Goal: Task Accomplishment & Management: Complete application form

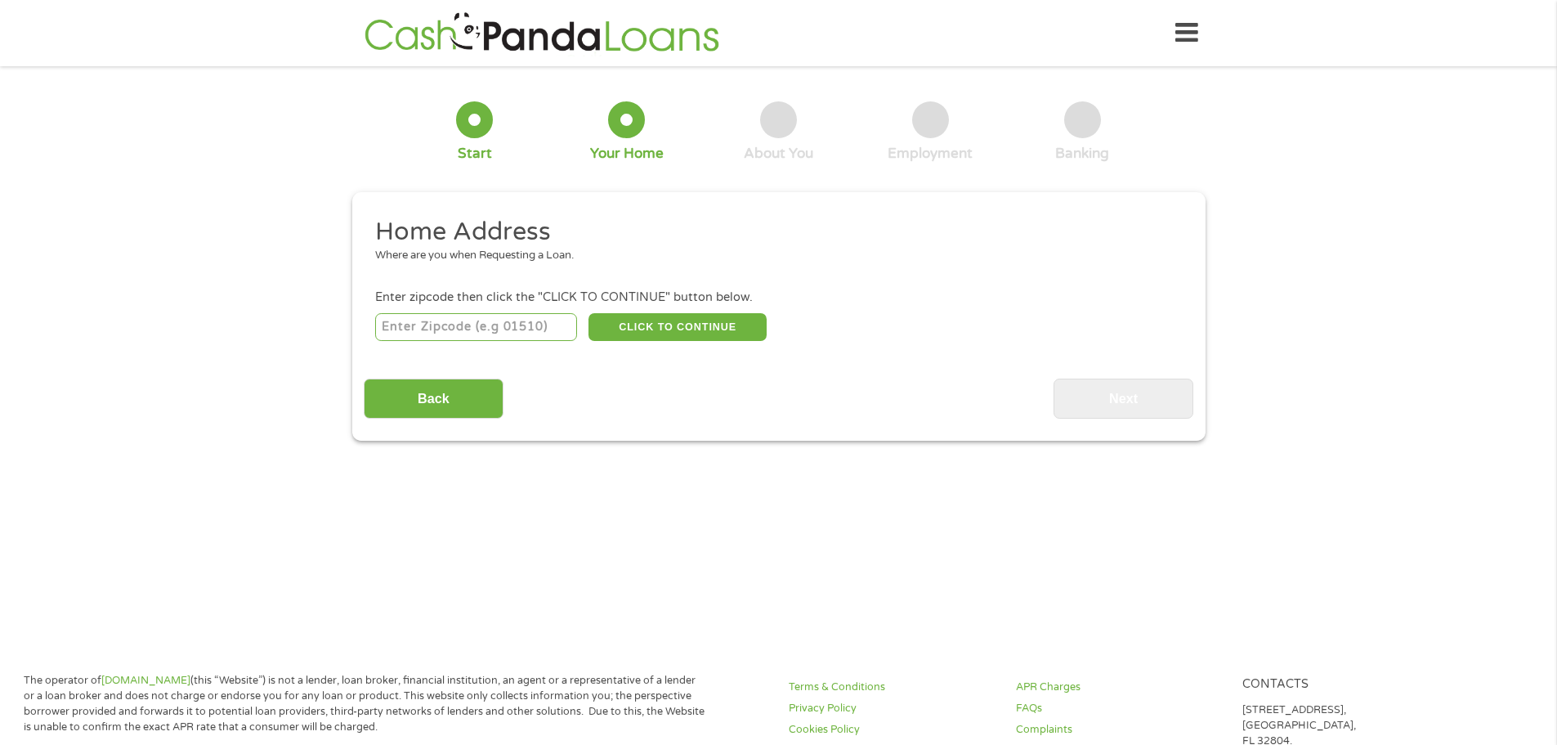
click at [547, 319] on input "number" at bounding box center [476, 327] width 202 height 28
type input "21502"
click at [665, 335] on button "CLICK TO CONTINUE" at bounding box center [678, 327] width 178 height 28
type input "21502"
type input "[GEOGRAPHIC_DATA]"
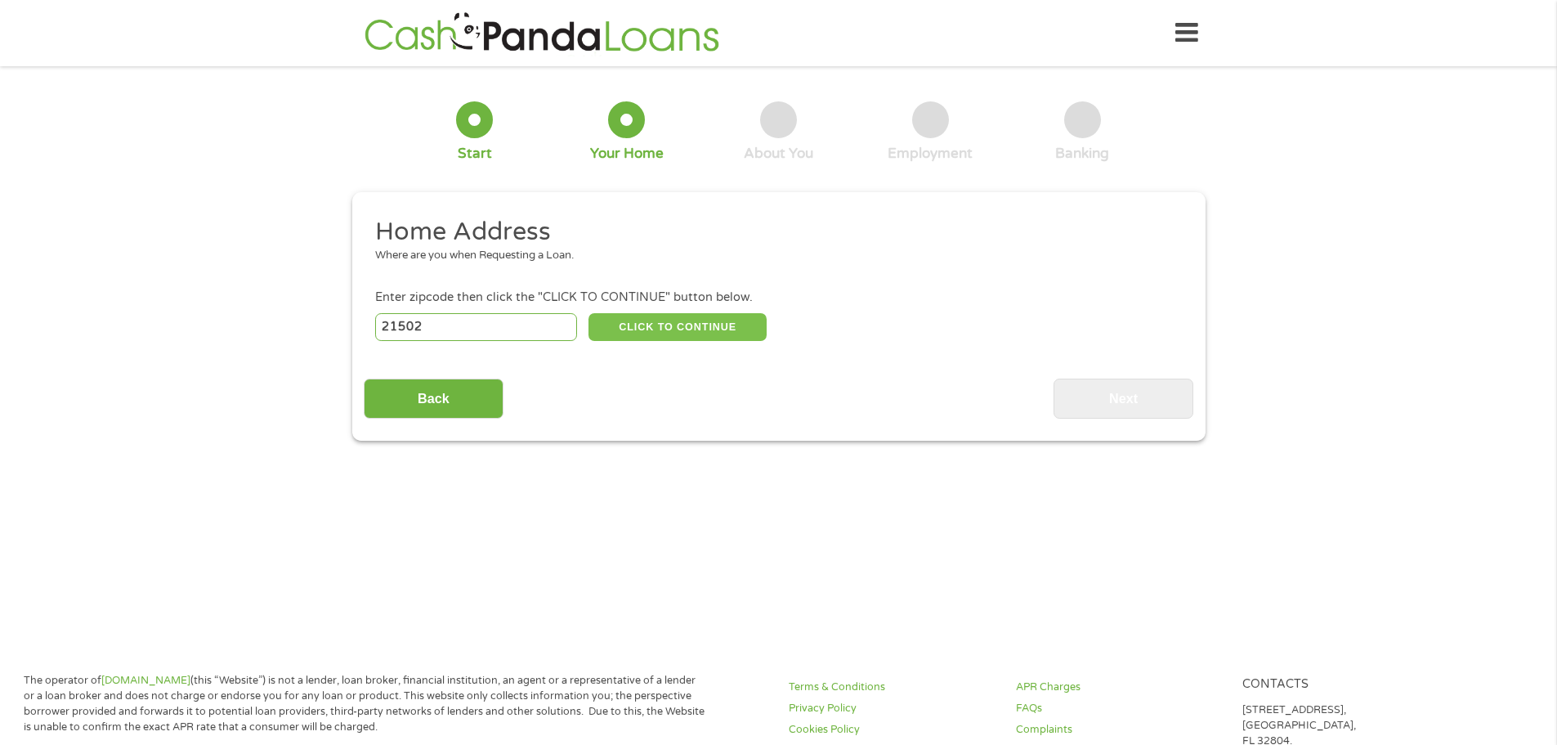
select select "[US_STATE]"
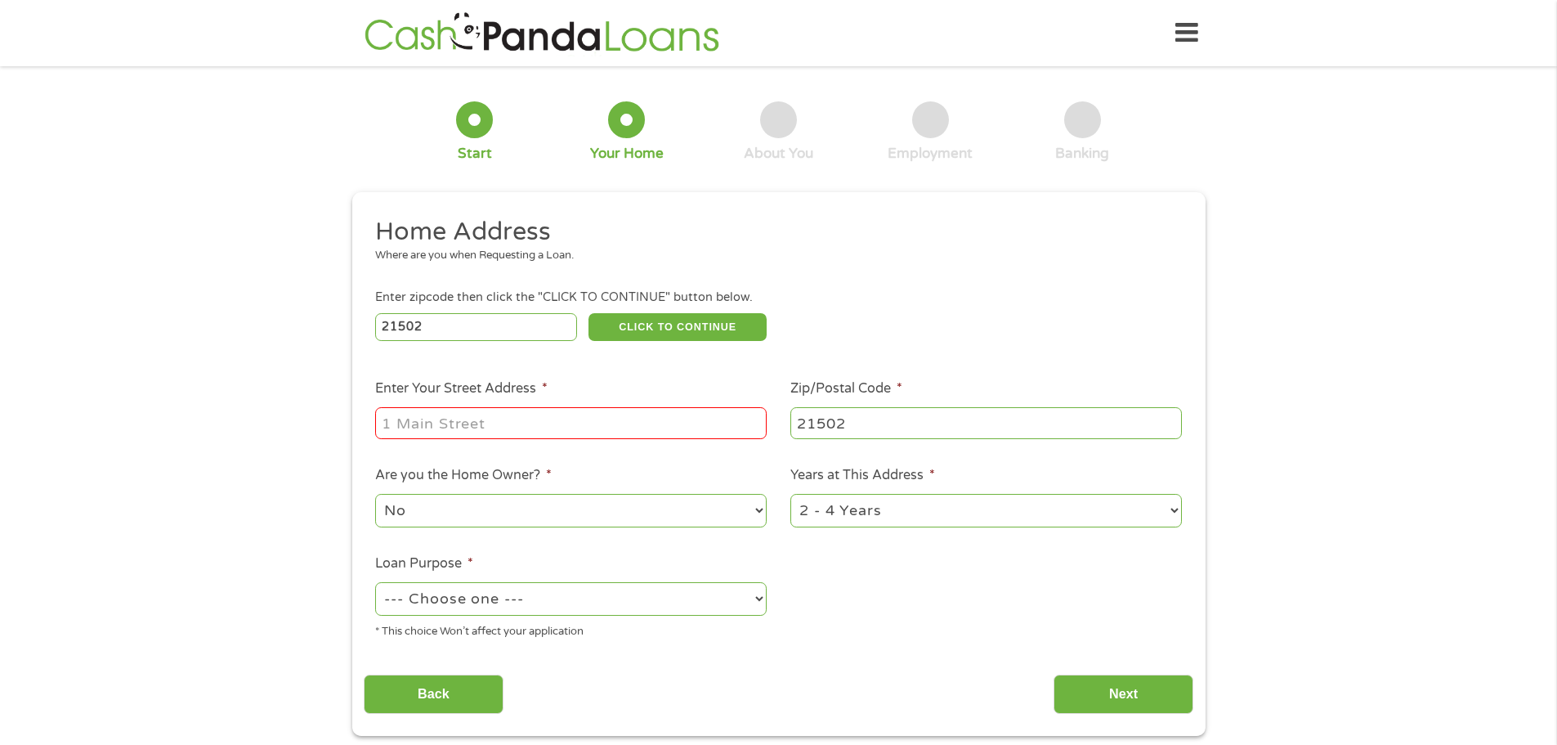
click at [700, 421] on input "Enter Your Street Address *" at bounding box center [571, 422] width 392 height 31
type input "[STREET_ADDRESS]"
click at [757, 509] on select "No Yes" at bounding box center [571, 511] width 392 height 34
select select "yes"
click at [375, 494] on select "No Yes" at bounding box center [571, 511] width 392 height 34
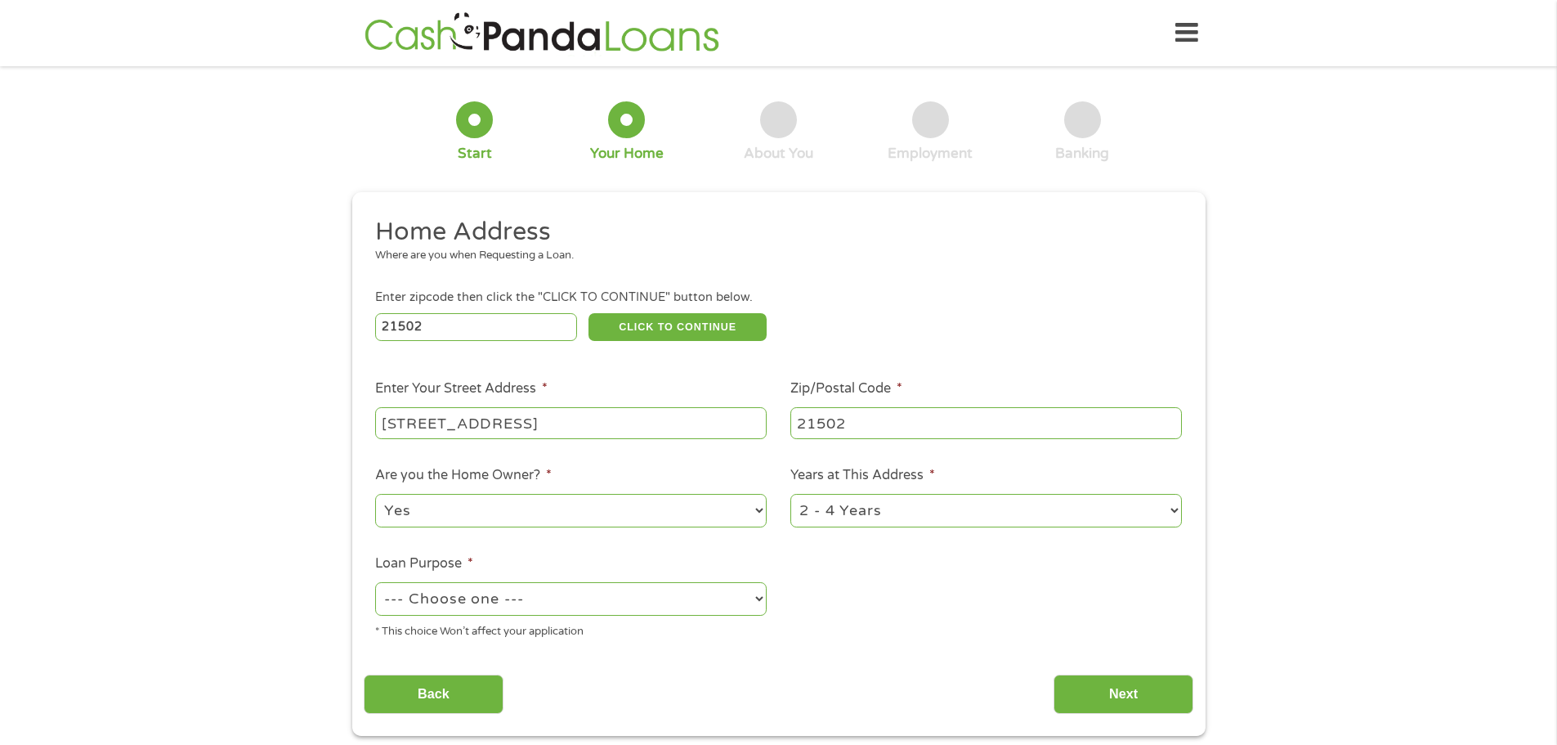
click at [1173, 513] on select "1 Year or less 1 - 2 Years 2 - 4 Years Over 4 Years" at bounding box center [986, 511] width 392 height 34
select select "60months"
click at [790, 494] on select "1 Year or less 1 - 2 Years 2 - 4 Years Over 4 Years" at bounding box center [986, 511] width 392 height 34
click at [757, 602] on select "--- Choose one --- Pay Bills Debt Consolidation Home Improvement Major Purchase…" at bounding box center [571, 599] width 392 height 34
select select "other"
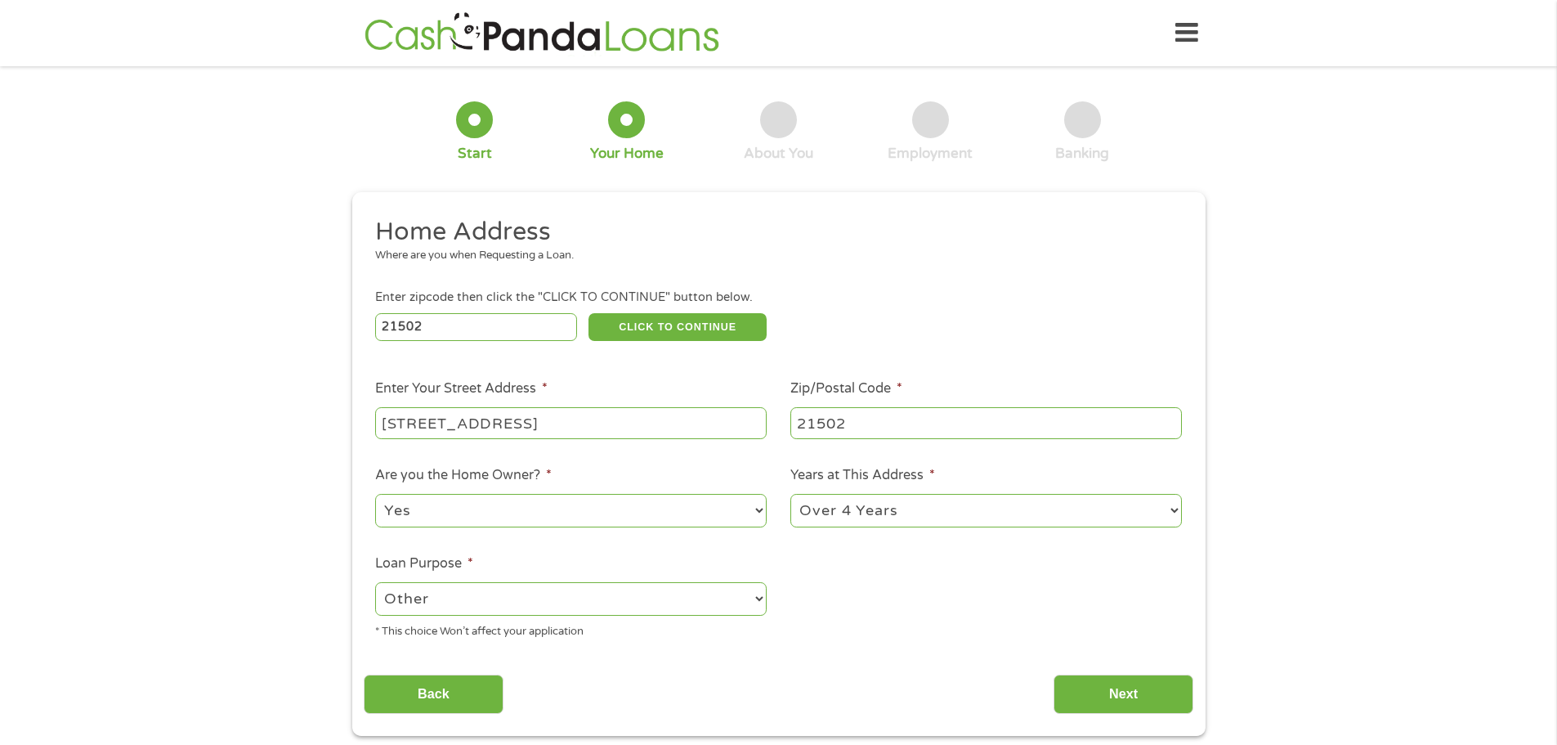
click at [375, 582] on select "--- Choose one --- Pay Bills Debt Consolidation Home Improvement Major Purchase…" at bounding box center [571, 599] width 392 height 34
click at [1153, 698] on input "Next" at bounding box center [1124, 694] width 140 height 40
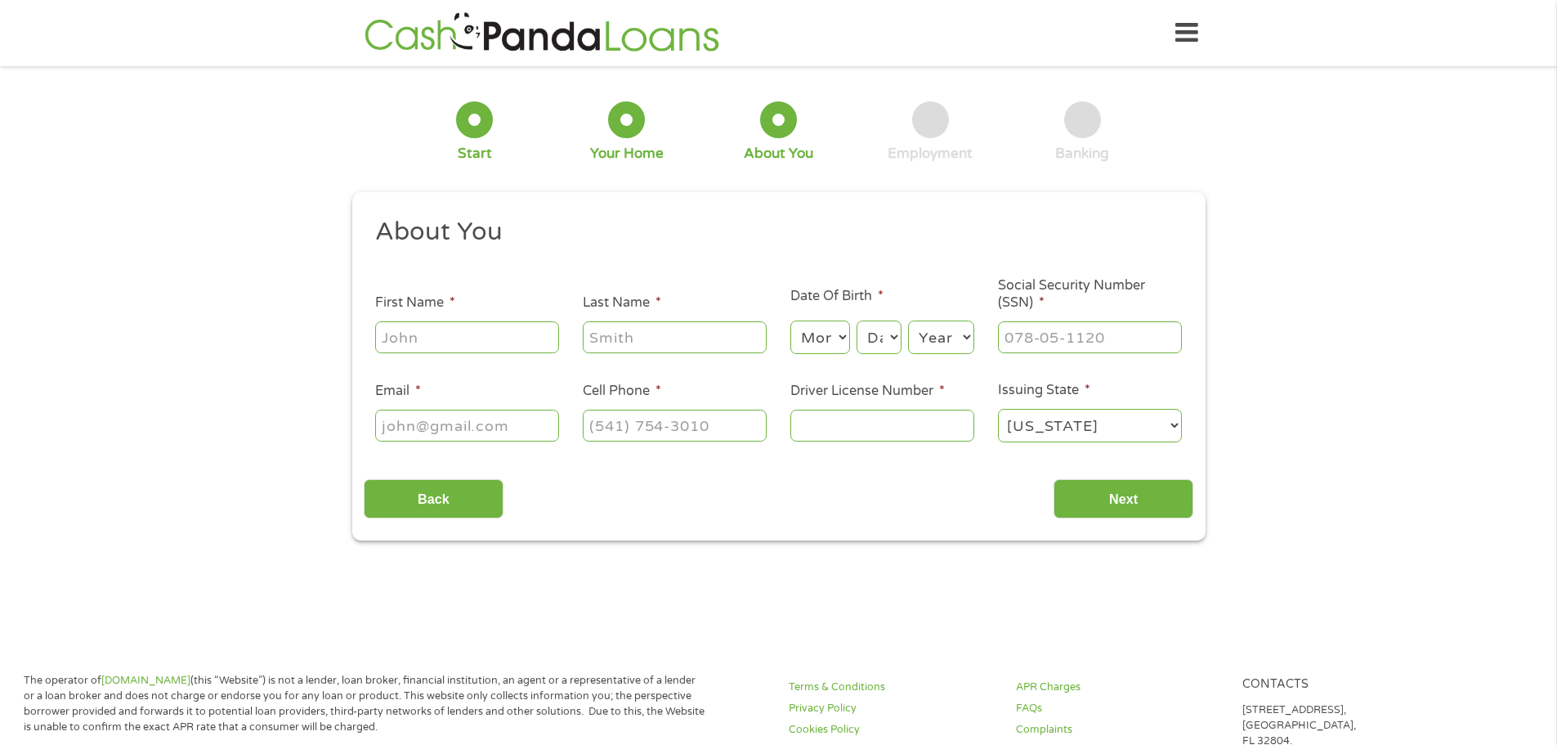
scroll to position [7, 7]
click at [507, 334] on input "First Name *" at bounding box center [467, 336] width 184 height 31
type input "[PERSON_NAME]"
click at [629, 331] on input "Last Name *" at bounding box center [675, 336] width 184 height 31
type input "[PERSON_NAME]"
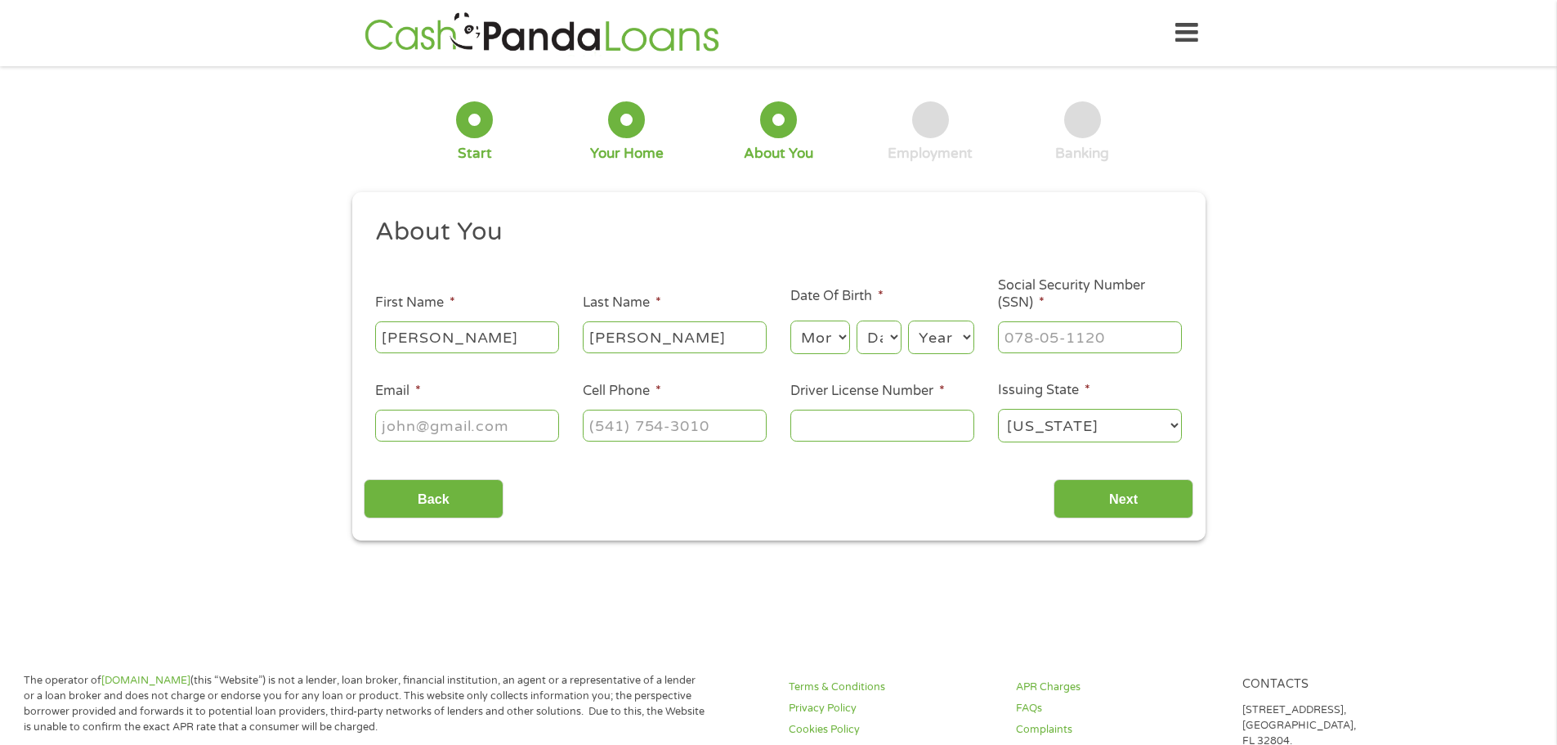
click at [841, 339] on select "Month 1 2 3 4 5 6 7 8 9 10 11 12" at bounding box center [820, 337] width 60 height 34
select select "8"
click at [790, 320] on select "Month 1 2 3 4 5 6 7 8 9 10 11 12" at bounding box center [820, 337] width 60 height 34
click at [891, 338] on select "Day 1 2 3 4 5 6 7 8 9 10 11 12 13 14 15 16 17 18 19 20 21 22 23 24 25 26 27 28 …" at bounding box center [879, 337] width 44 height 34
select select "12"
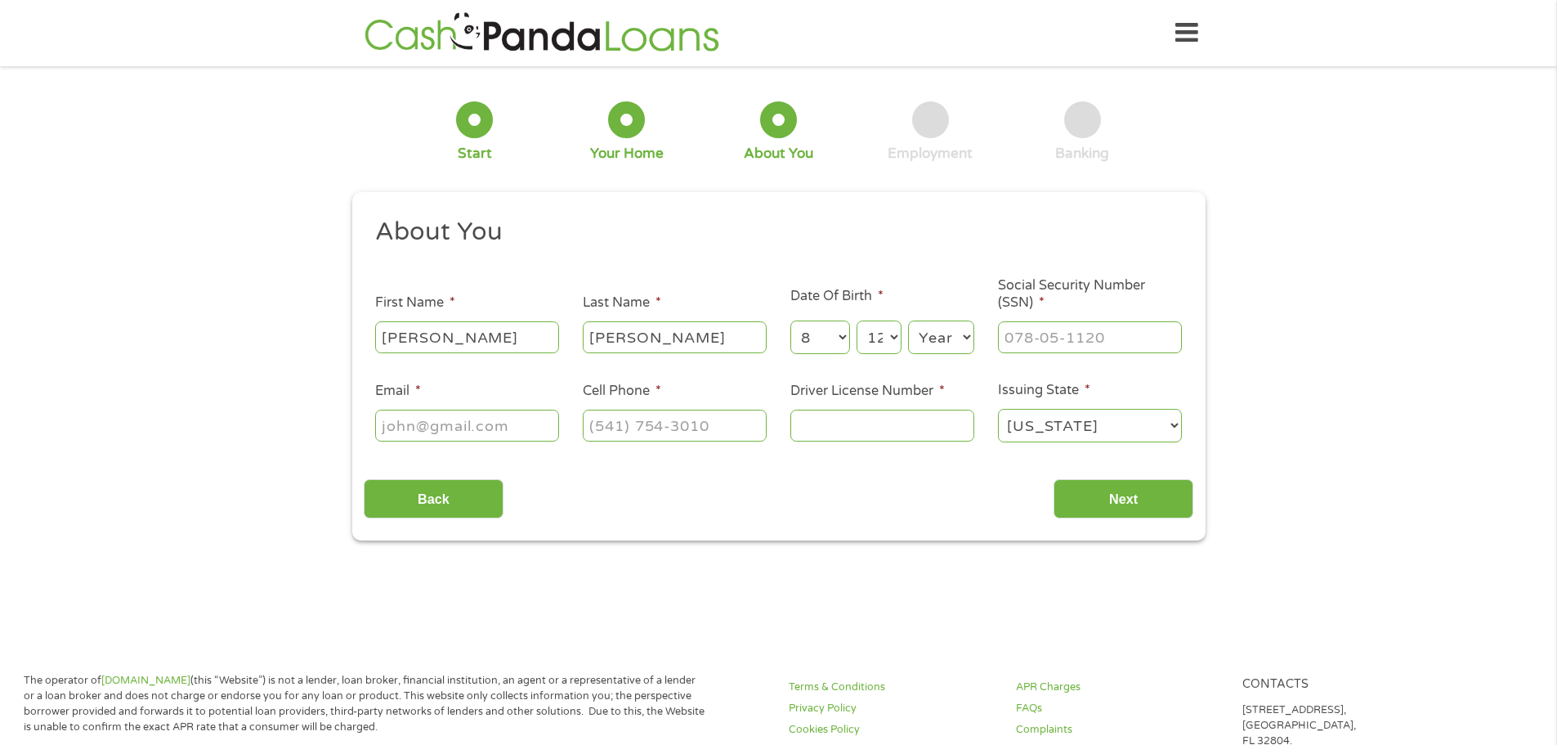
click at [857, 320] on select "Day 1 2 3 4 5 6 7 8 9 10 11 12 13 14 15 16 17 18 19 20 21 22 23 24 25 26 27 28 …" at bounding box center [879, 337] width 44 height 34
click at [954, 342] on select "Year [DATE] 2006 2005 2004 2003 2002 2001 2000 1999 1998 1997 1996 1995 1994 19…" at bounding box center [941, 337] width 66 height 34
select select "1960"
click at [908, 320] on select "Year [DATE] 2006 2005 2004 2003 2002 2001 2000 1999 1998 1997 1996 1995 1994 19…" at bounding box center [941, 337] width 66 height 34
click at [1084, 335] on input "___-__-____" at bounding box center [1090, 336] width 184 height 31
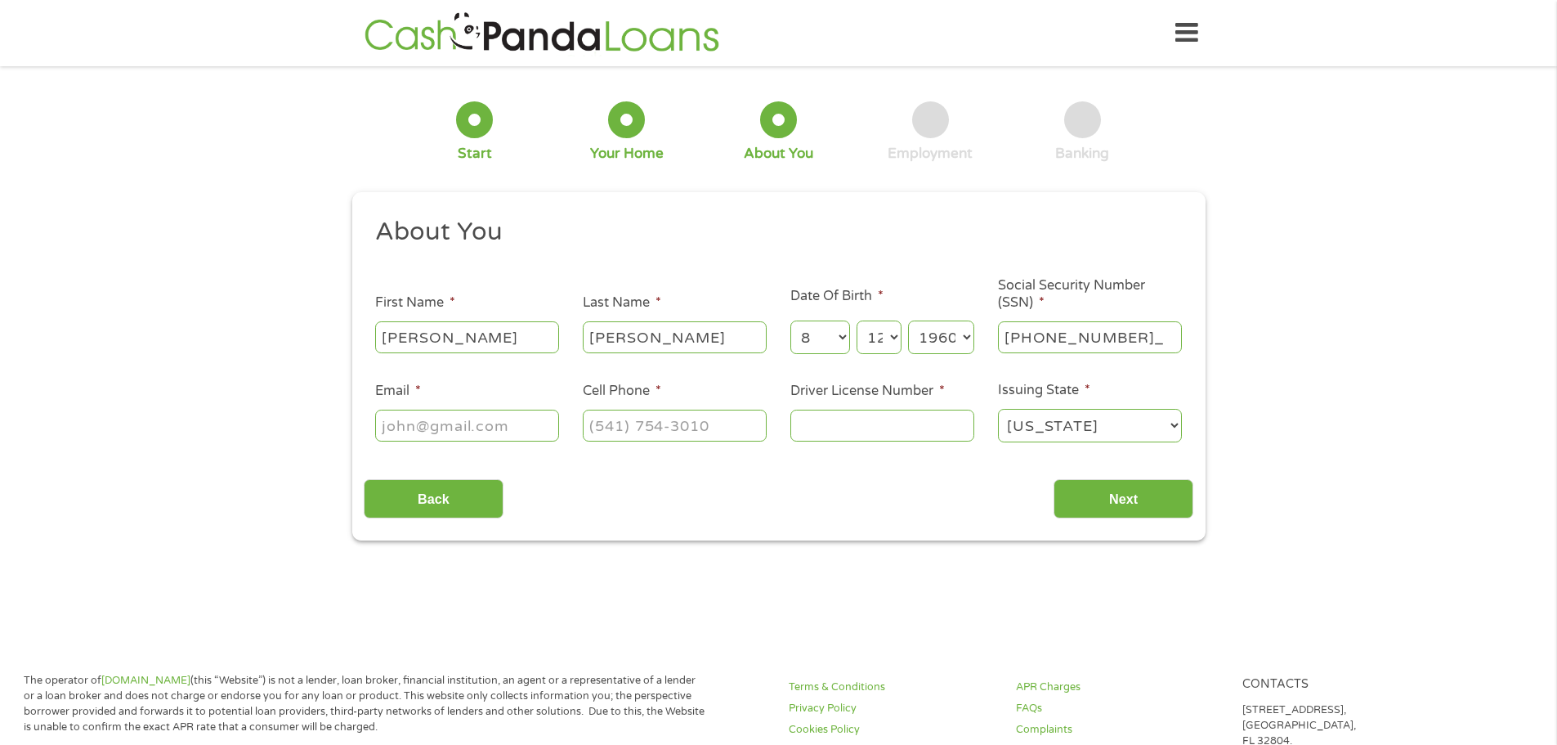
type input "167-56-2801"
click at [523, 432] on input "Email *" at bounding box center [467, 425] width 184 height 31
type input "[EMAIL_ADDRESS][DOMAIN_NAME]"
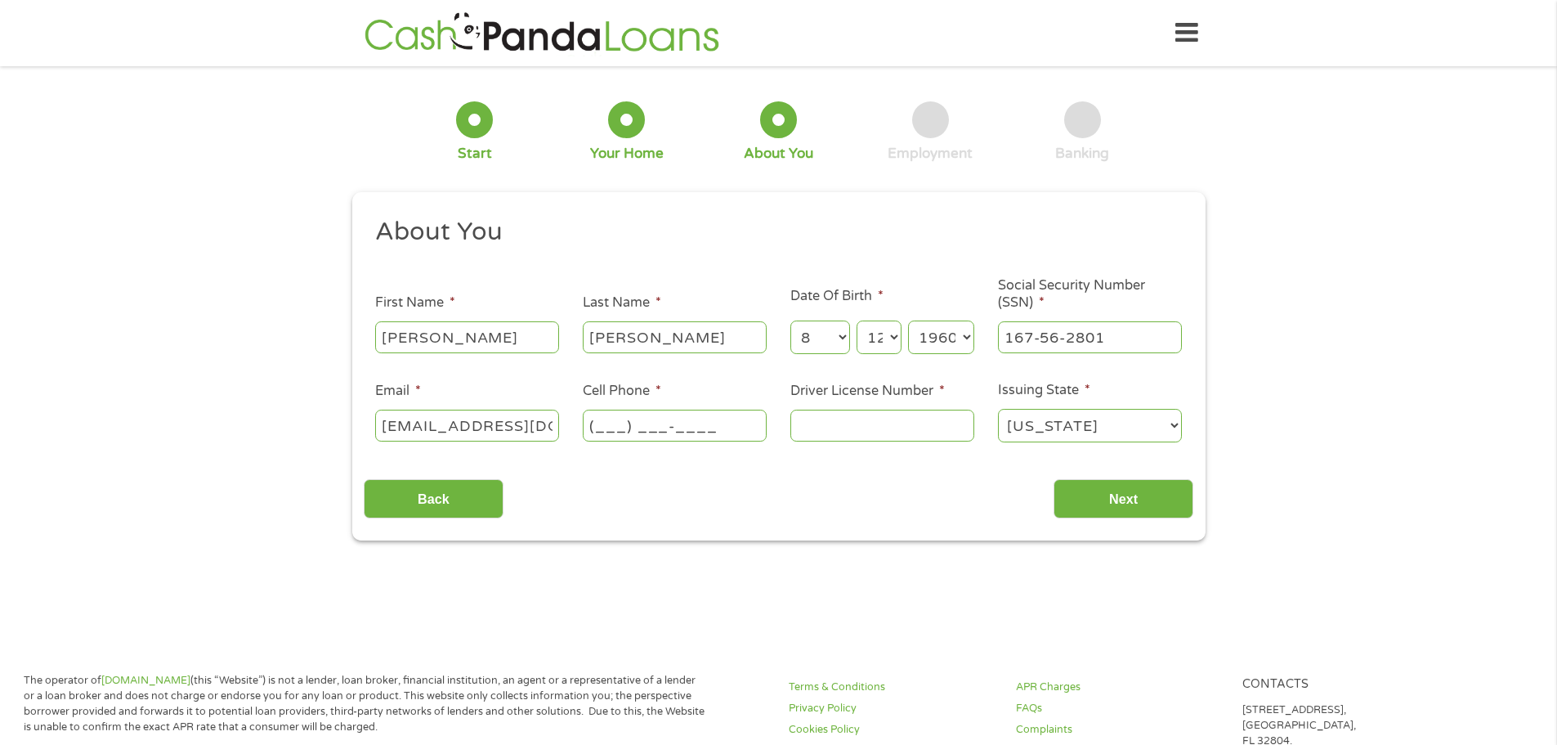
click at [642, 429] on input "(___) ___-____" at bounding box center [675, 425] width 184 height 31
type input "[PHONE_NUMBER]"
click at [817, 436] on input "Driver License Number *" at bounding box center [882, 425] width 184 height 31
type input "MD-10275574765"
click at [1118, 509] on input "Next" at bounding box center [1124, 499] width 140 height 40
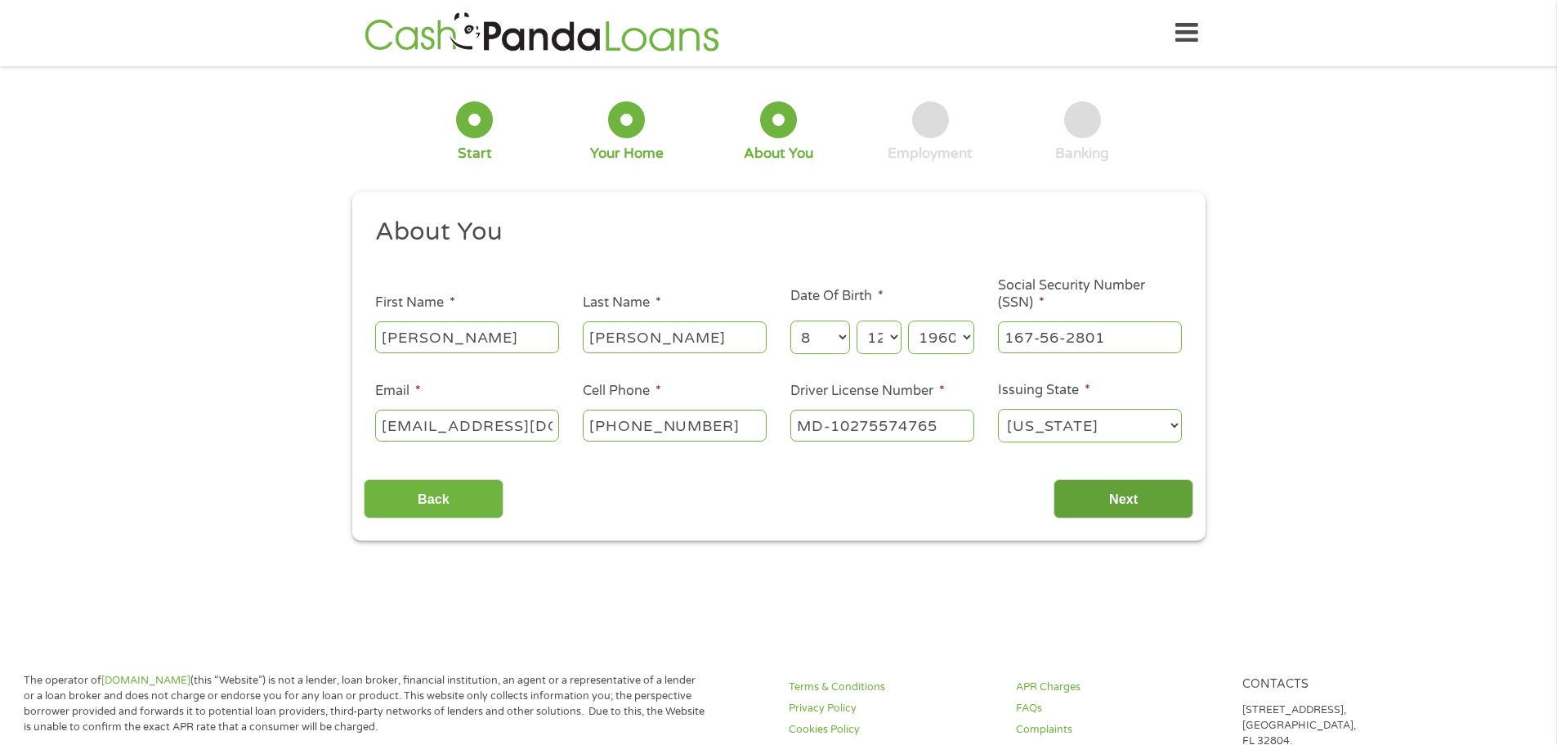
click at [1131, 496] on input "Next" at bounding box center [1124, 499] width 140 height 40
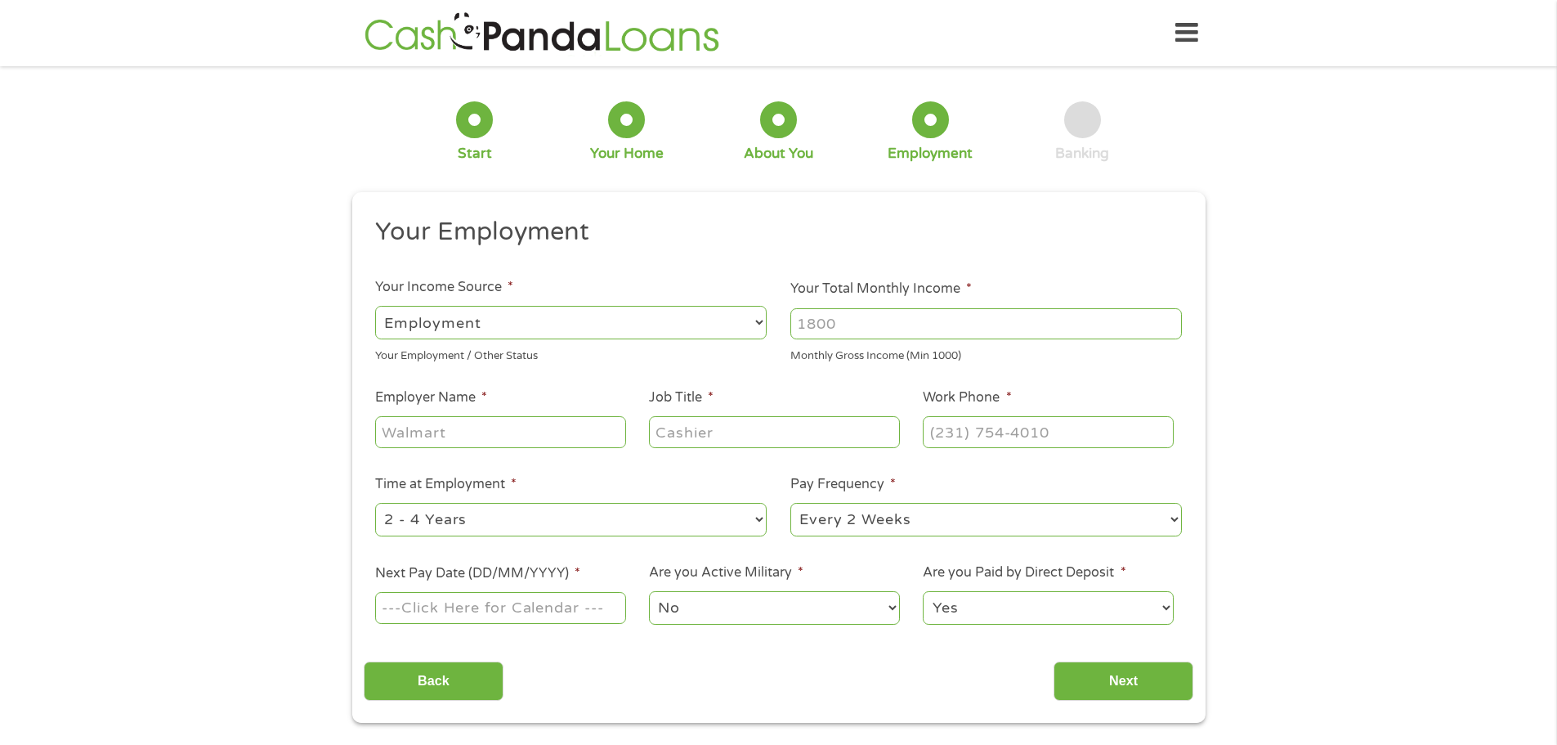
scroll to position [7, 7]
click at [759, 317] on select "--- Choose one --- Employment [DEMOGRAPHIC_DATA] Benefits" at bounding box center [571, 323] width 392 height 34
select select "selfEmployed"
click at [375, 306] on select "--- Choose one --- Employment [DEMOGRAPHIC_DATA] Benefits" at bounding box center [571, 323] width 392 height 34
click at [902, 325] on input "Your Total Monthly Income *" at bounding box center [986, 323] width 392 height 31
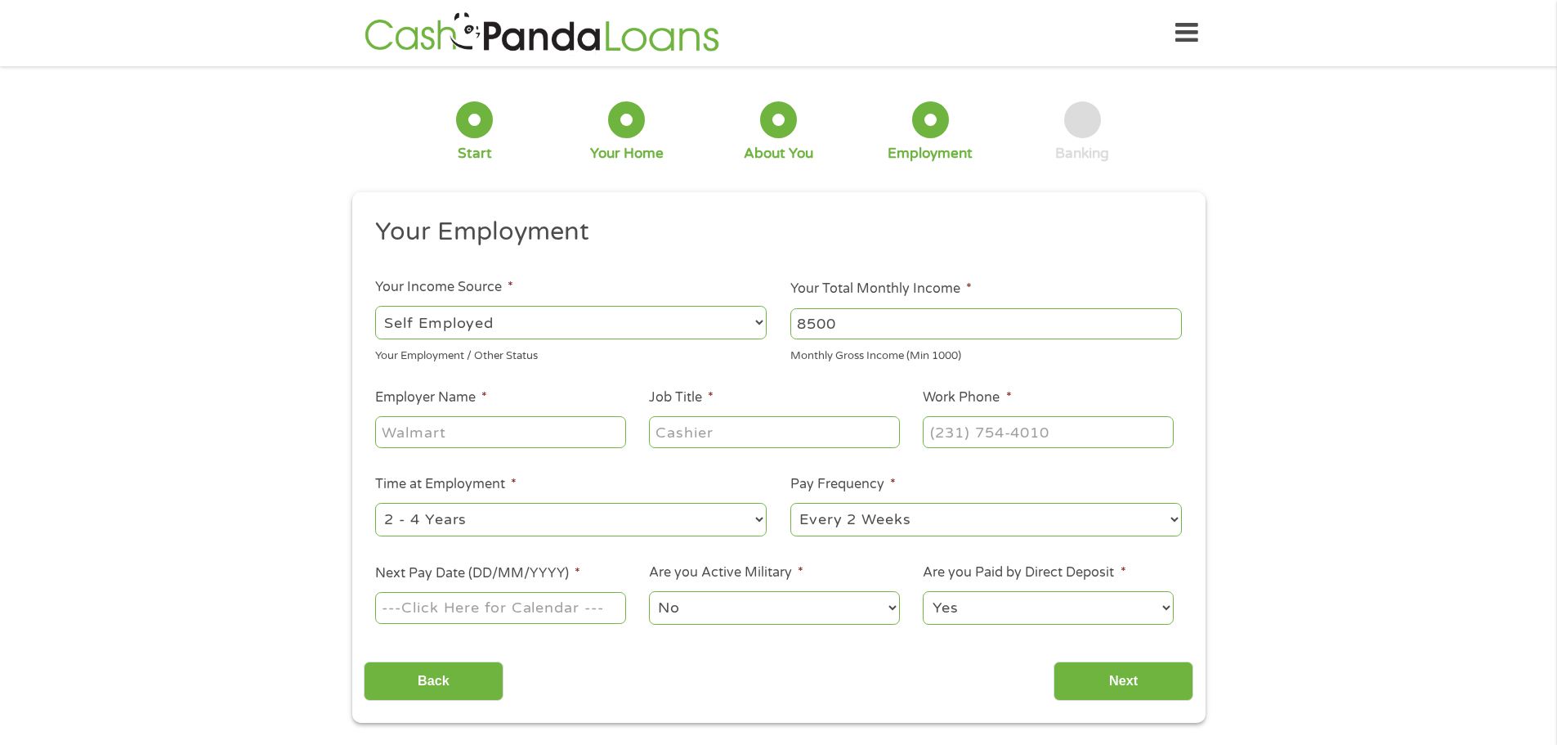
type input "8500"
click at [582, 436] on input "Employer Name *" at bounding box center [500, 431] width 250 height 31
type input "BGH Electronics"
click at [701, 441] on input "Job Title *" at bounding box center [774, 431] width 250 height 31
type input "Senior tech"
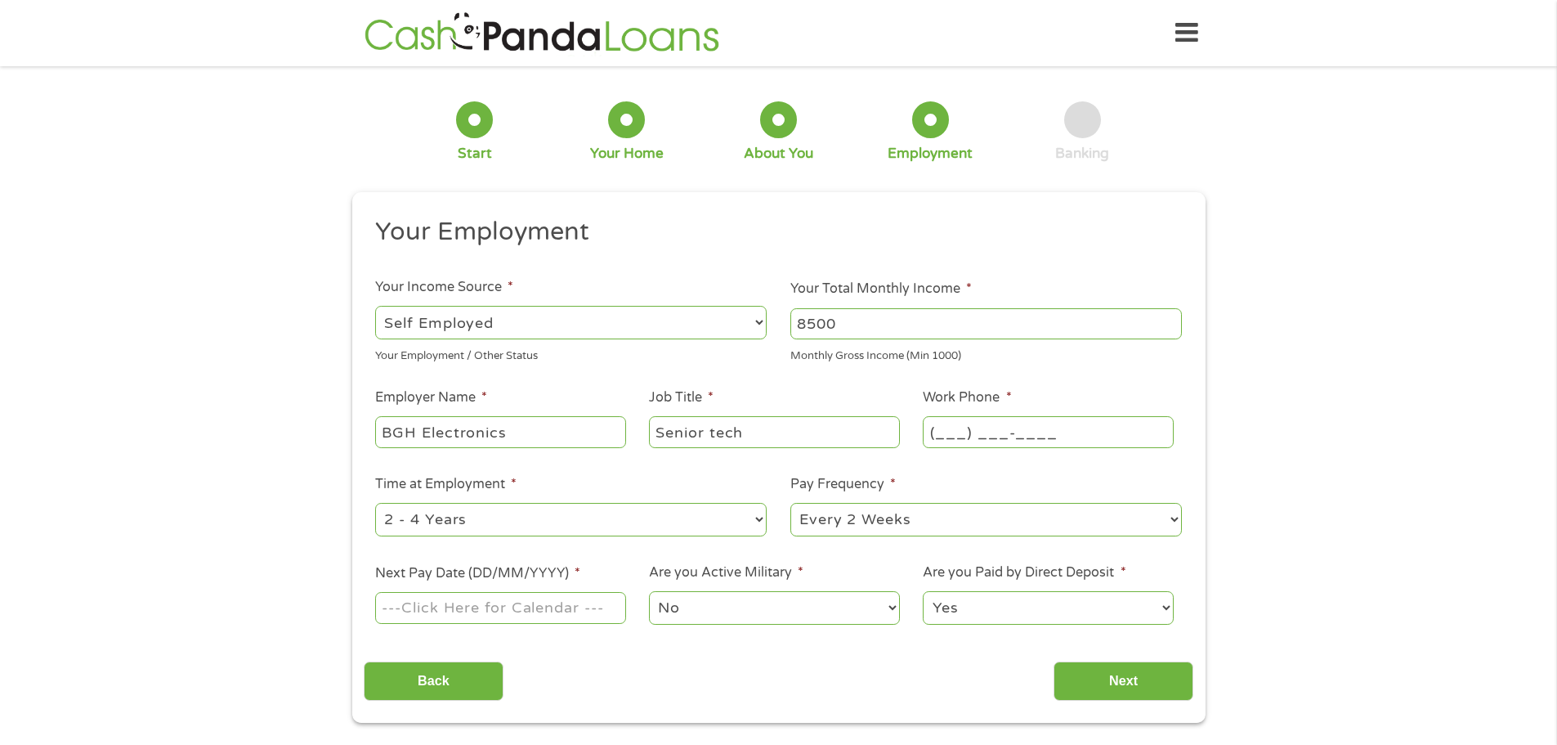
click at [938, 441] on input "(___) ___-____" at bounding box center [1048, 431] width 250 height 31
type input "[PHONE_NUMBER]"
click at [760, 522] on select "--- Choose one --- 1 Year or less 1 - 2 Years 2 - 4 Years Over 4 Years" at bounding box center [571, 520] width 392 height 34
select select "60months"
click at [375, 503] on select "--- Choose one --- 1 Year or less 1 - 2 Years 2 - 4 Years Over 4 Years" at bounding box center [571, 520] width 392 height 34
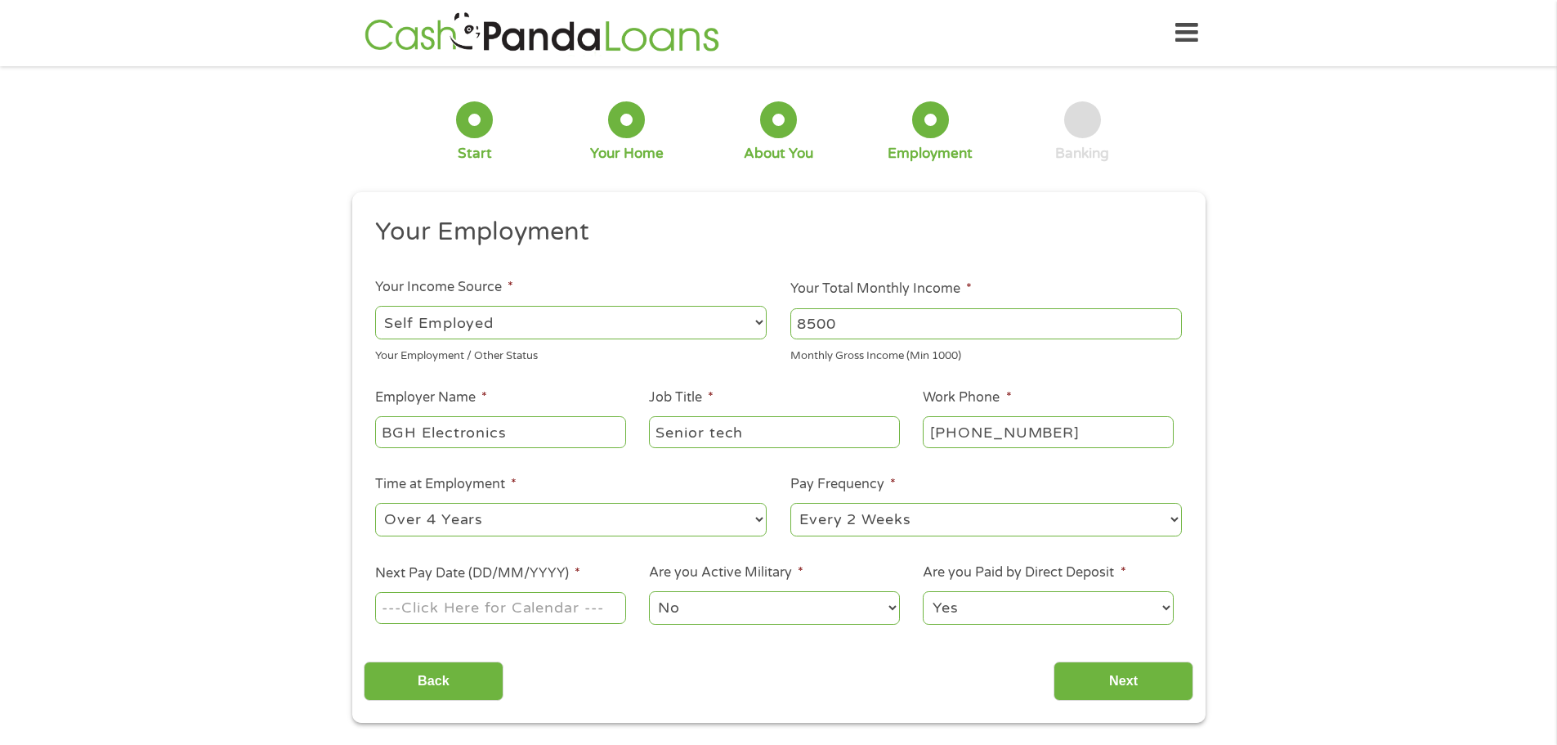
click at [1169, 525] on select "--- Choose one --- Every 2 Weeks Every Week Monthly Semi-Monthly" at bounding box center [986, 520] width 392 height 34
select select "monthly"
click at [790, 503] on select "--- Choose one --- Every 2 Weeks Every Week Monthly Semi-Monthly" at bounding box center [986, 520] width 392 height 34
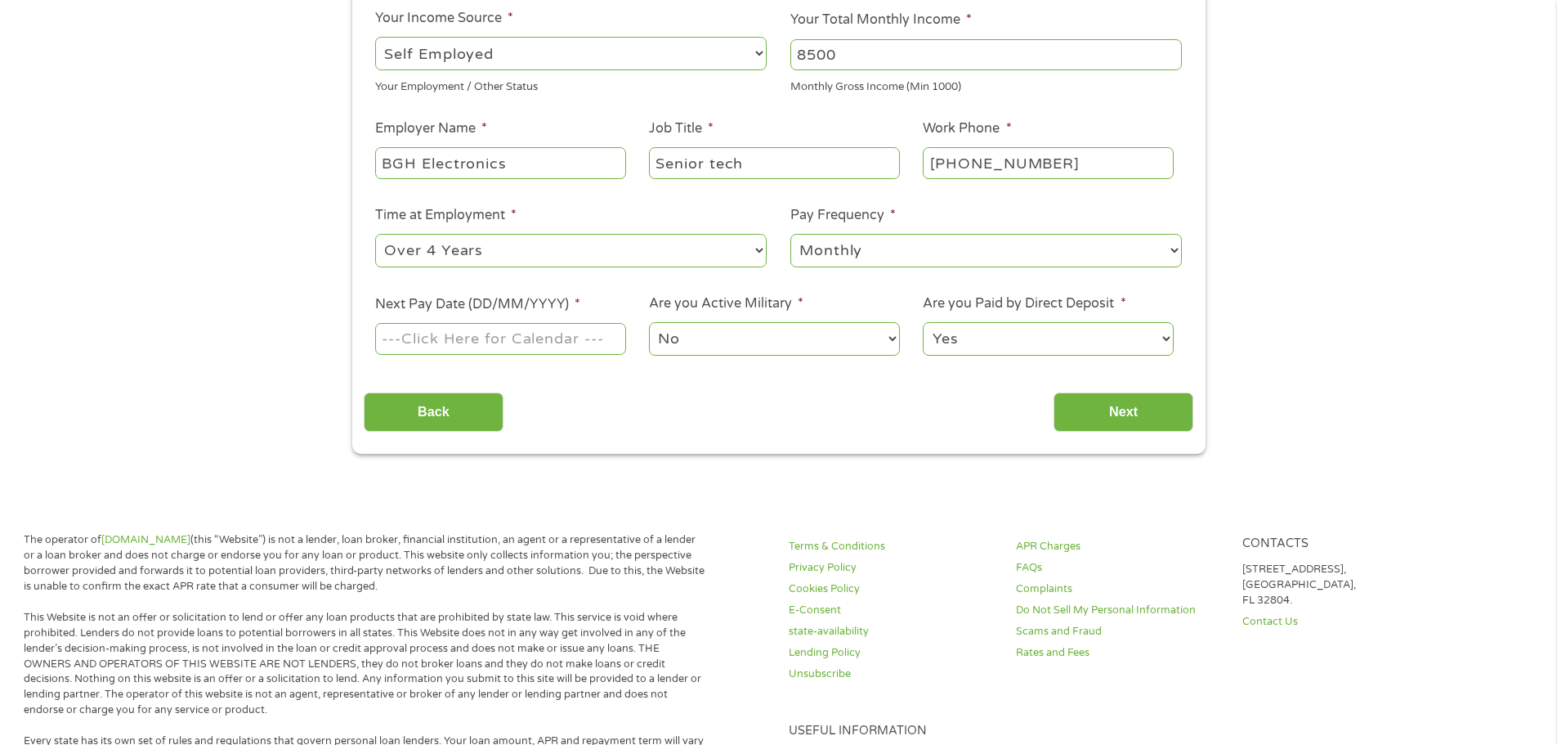
scroll to position [276, 0]
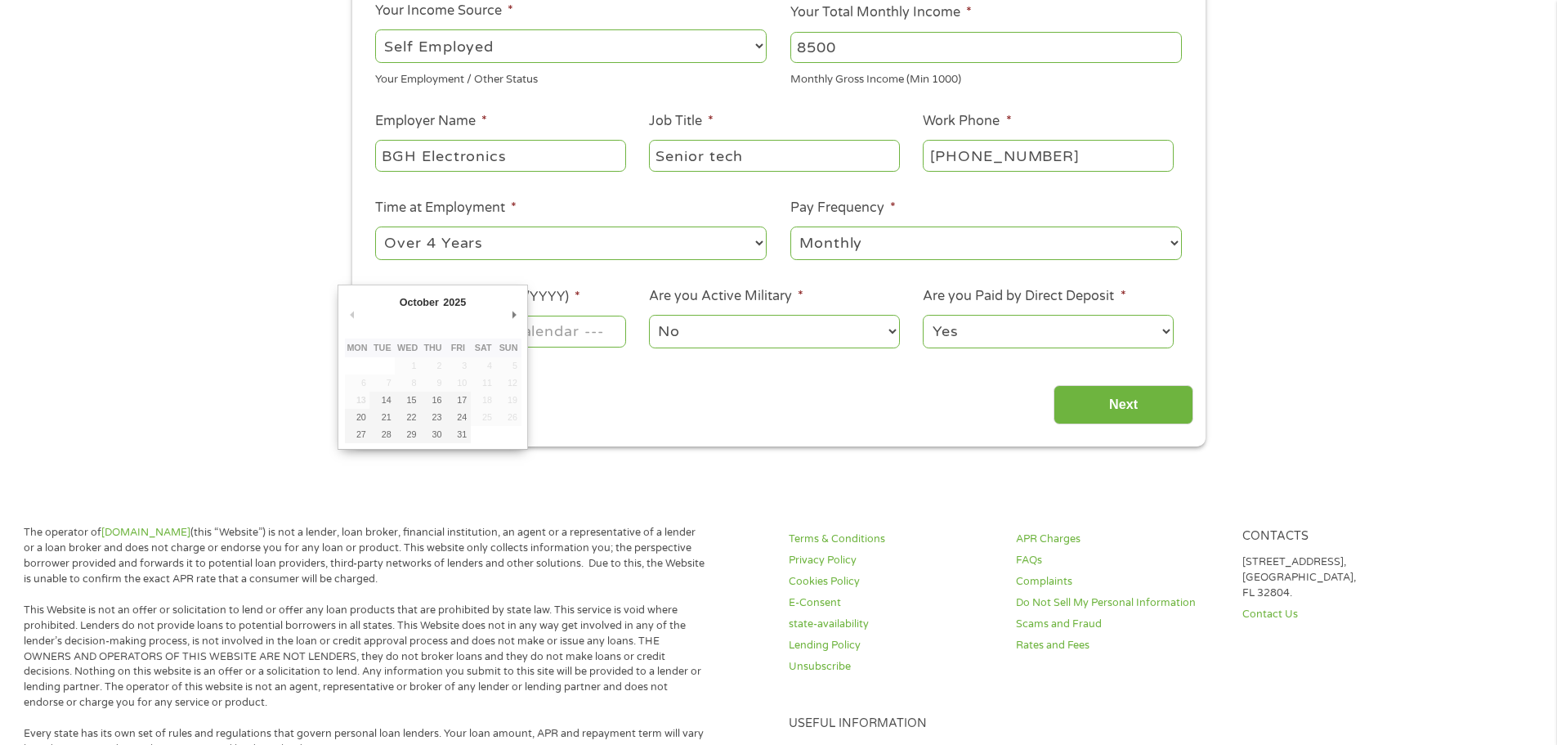
click at [566, 330] on input "Next Pay Date (DD/MM/YYYY) *" at bounding box center [500, 331] width 250 height 31
type input "[DATE]"
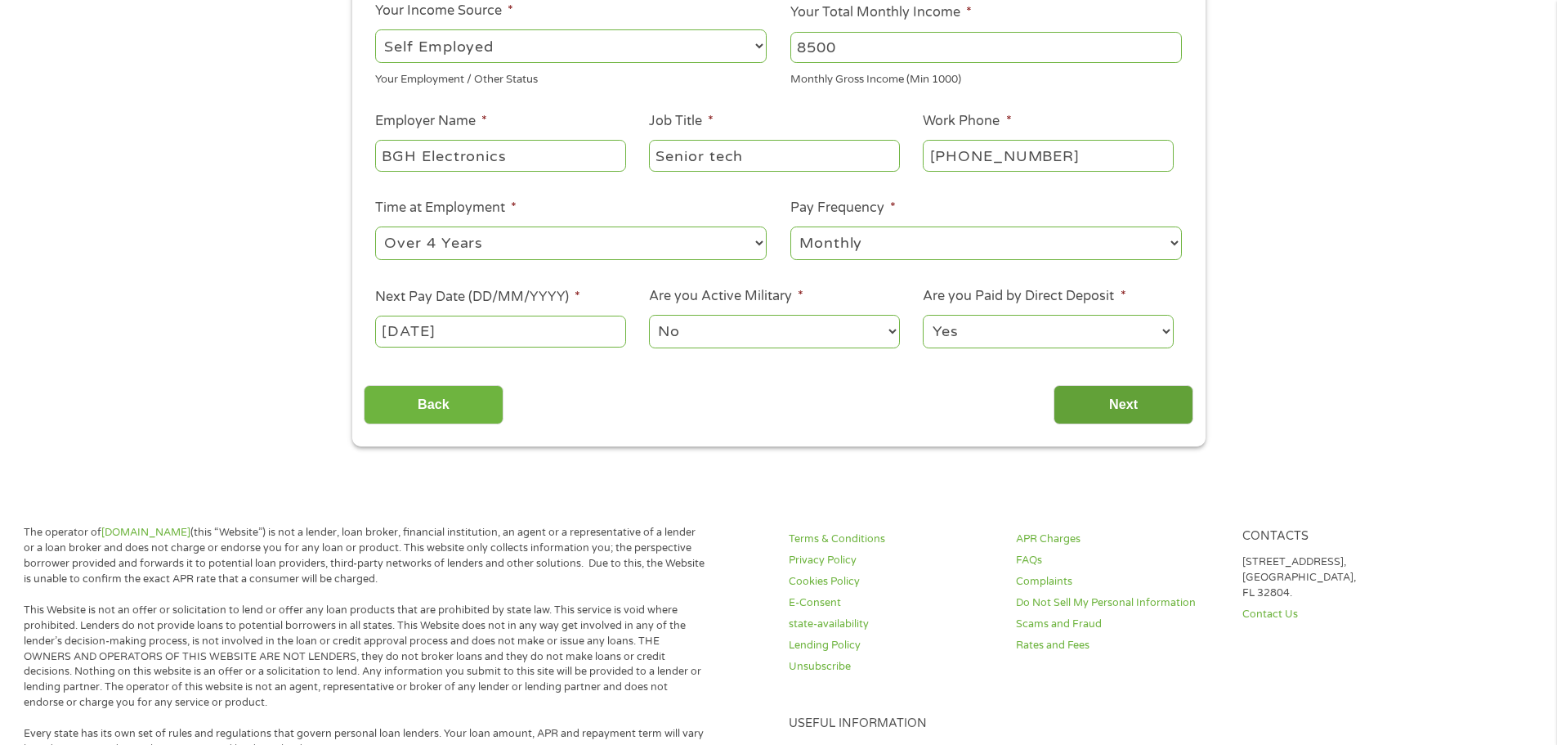
click at [1112, 397] on input "Next" at bounding box center [1124, 405] width 140 height 40
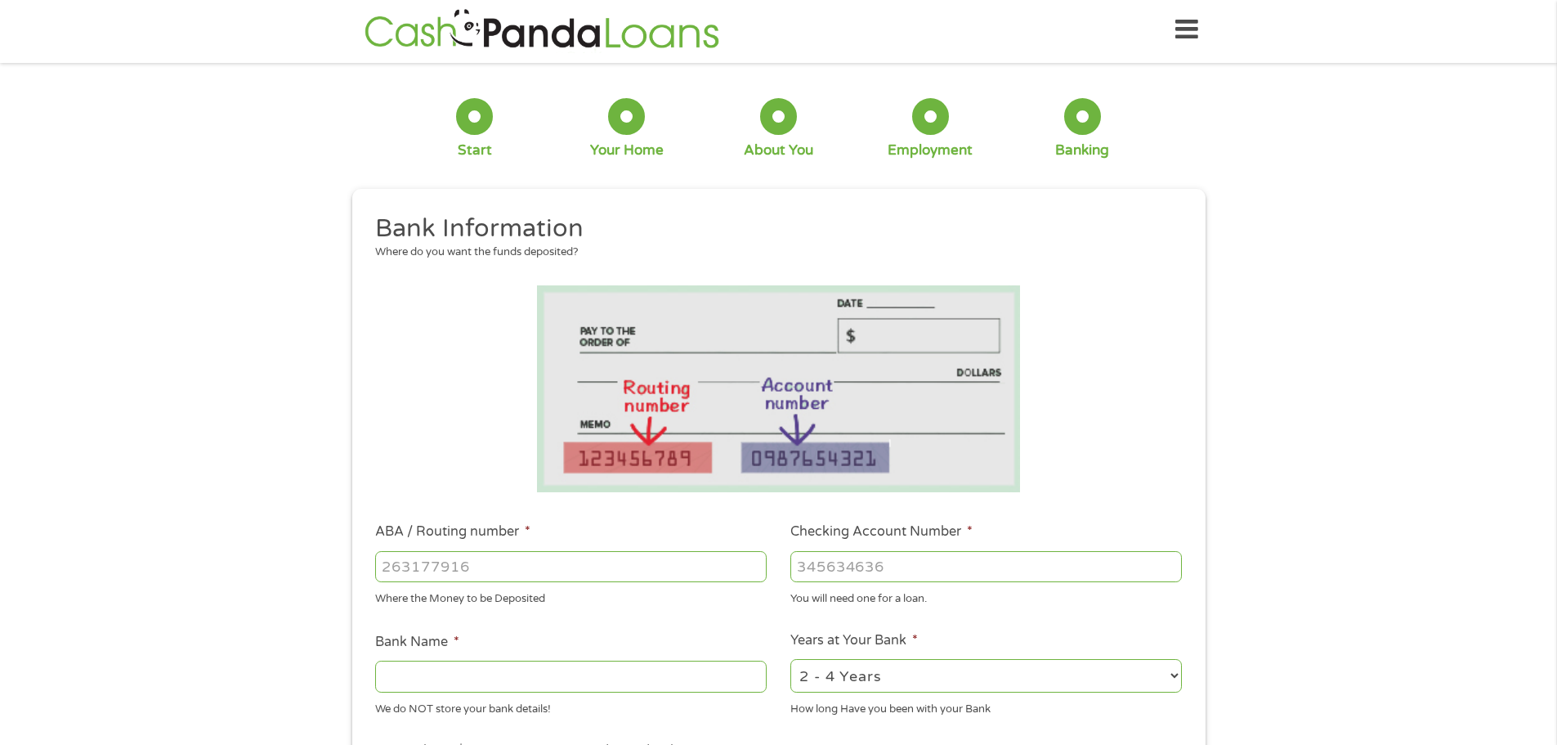
scroll to position [0, 0]
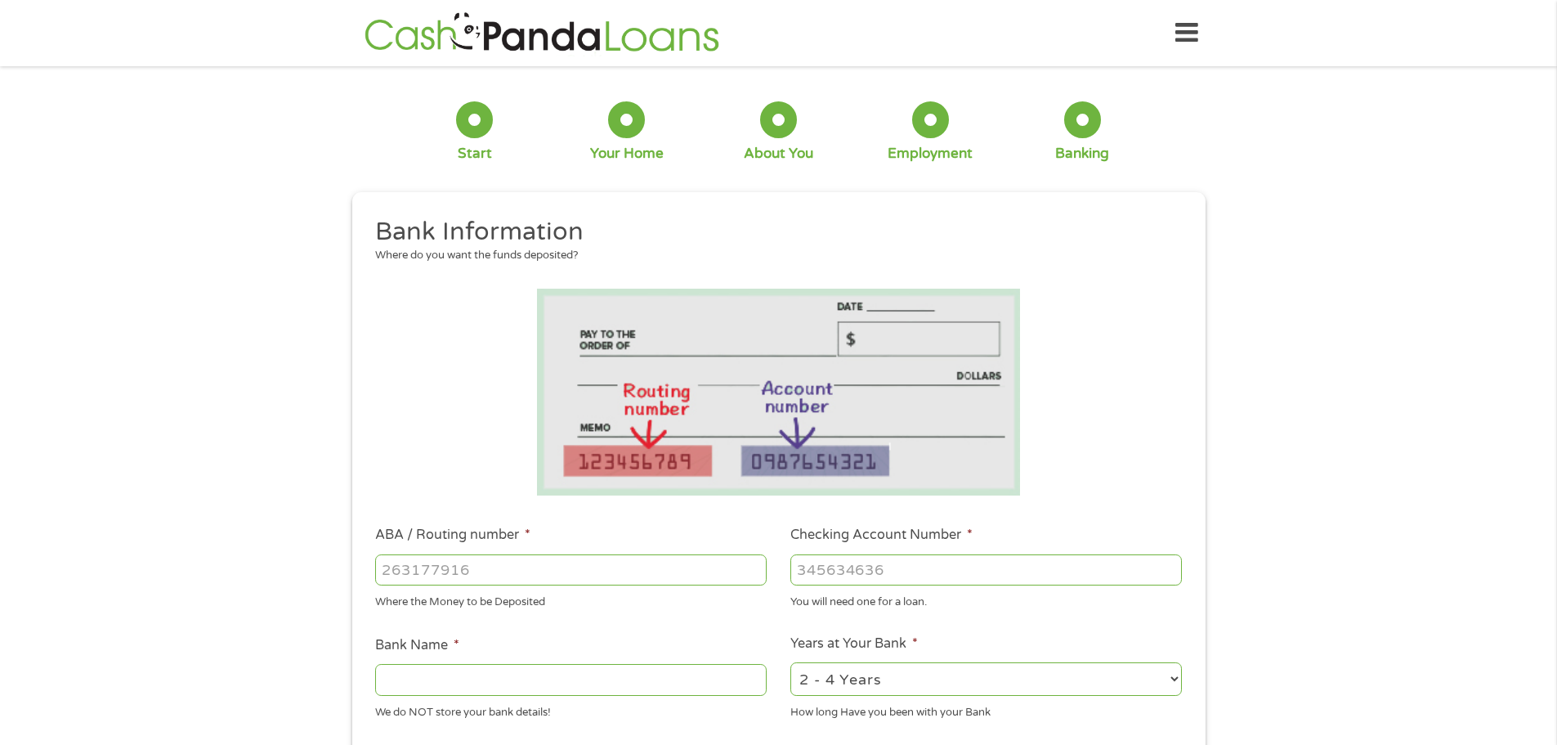
click at [935, 573] on input "Checking Account Number *" at bounding box center [986, 569] width 392 height 31
click at [653, 566] on input "ABA / Routing number *" at bounding box center [571, 569] width 392 height 31
type input "055003308"
type input "BRANCH BANK TRUSTMARYLAND"
type input "055003308"
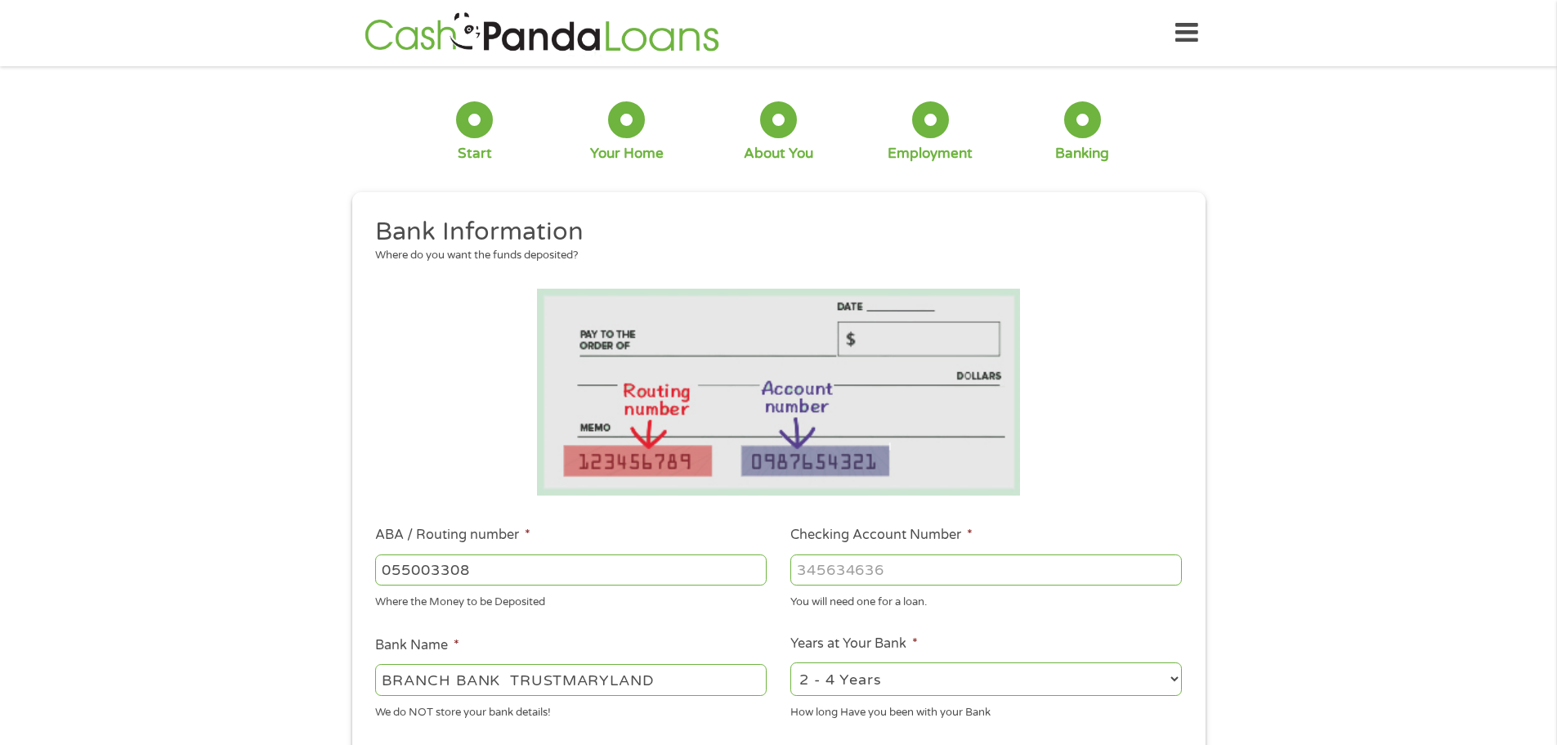
click at [850, 578] on input "Checking Account Number *" at bounding box center [986, 569] width 392 height 31
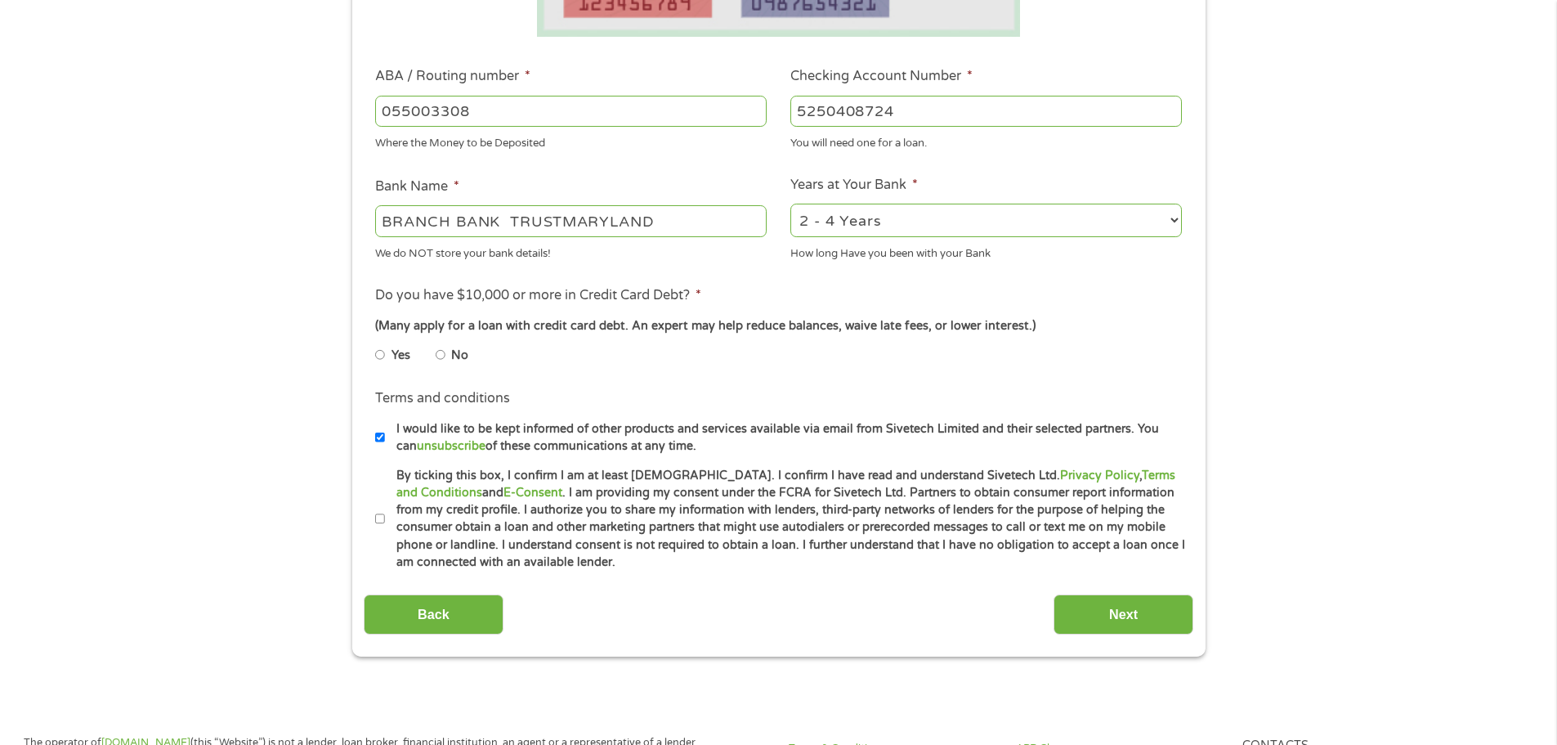
scroll to position [471, 0]
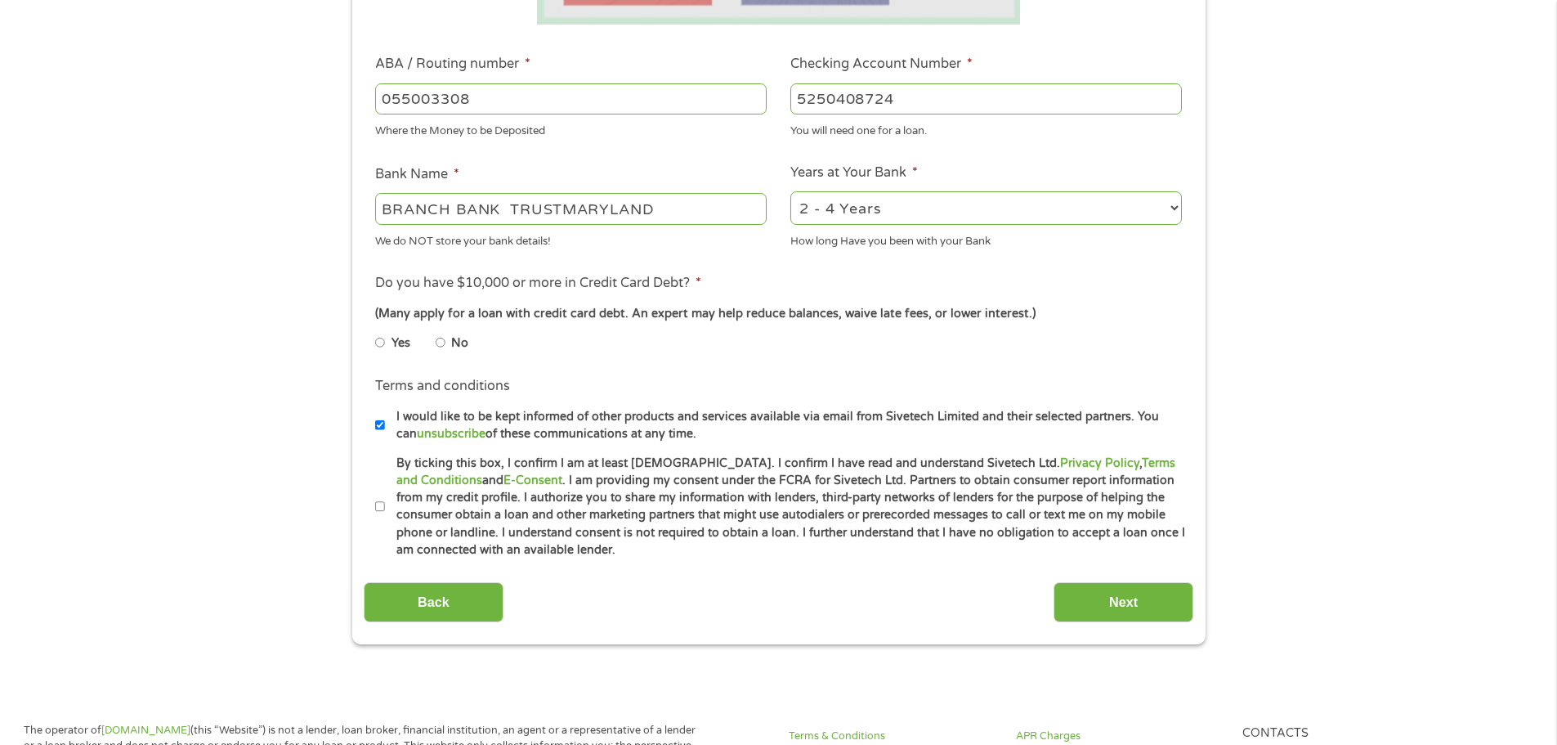
type input "5250408724"
click at [438, 339] on input "No" at bounding box center [441, 342] width 10 height 26
radio input "true"
click at [383, 419] on input "I would like to be kept informed of other products and services available via e…" at bounding box center [380, 425] width 10 height 26
checkbox input "false"
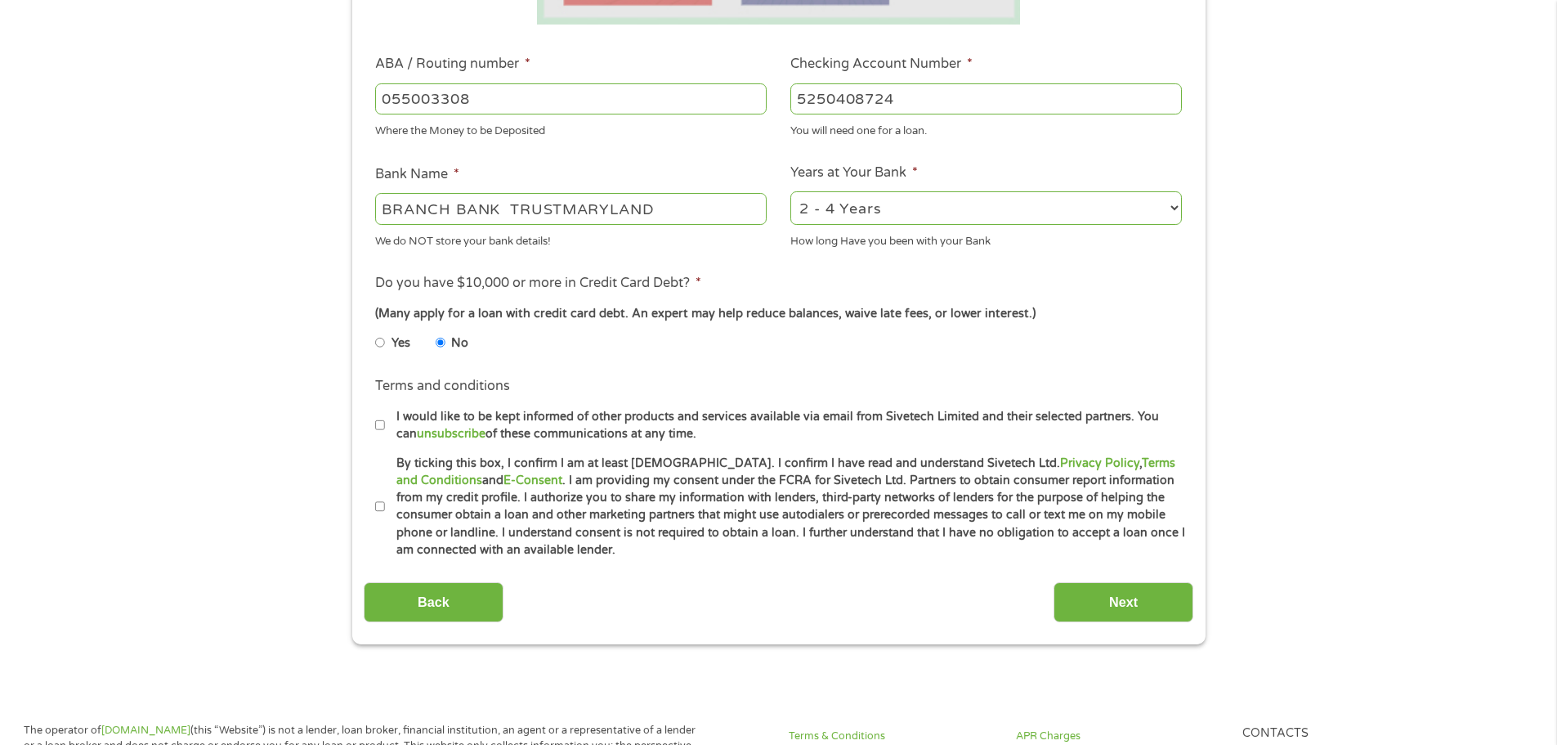
click at [376, 510] on input "By ticking this box, I confirm I am at least [DEMOGRAPHIC_DATA]. I confirm I ha…" at bounding box center [380, 507] width 10 height 26
checkbox input "true"
click at [1104, 614] on input "Next" at bounding box center [1124, 602] width 140 height 40
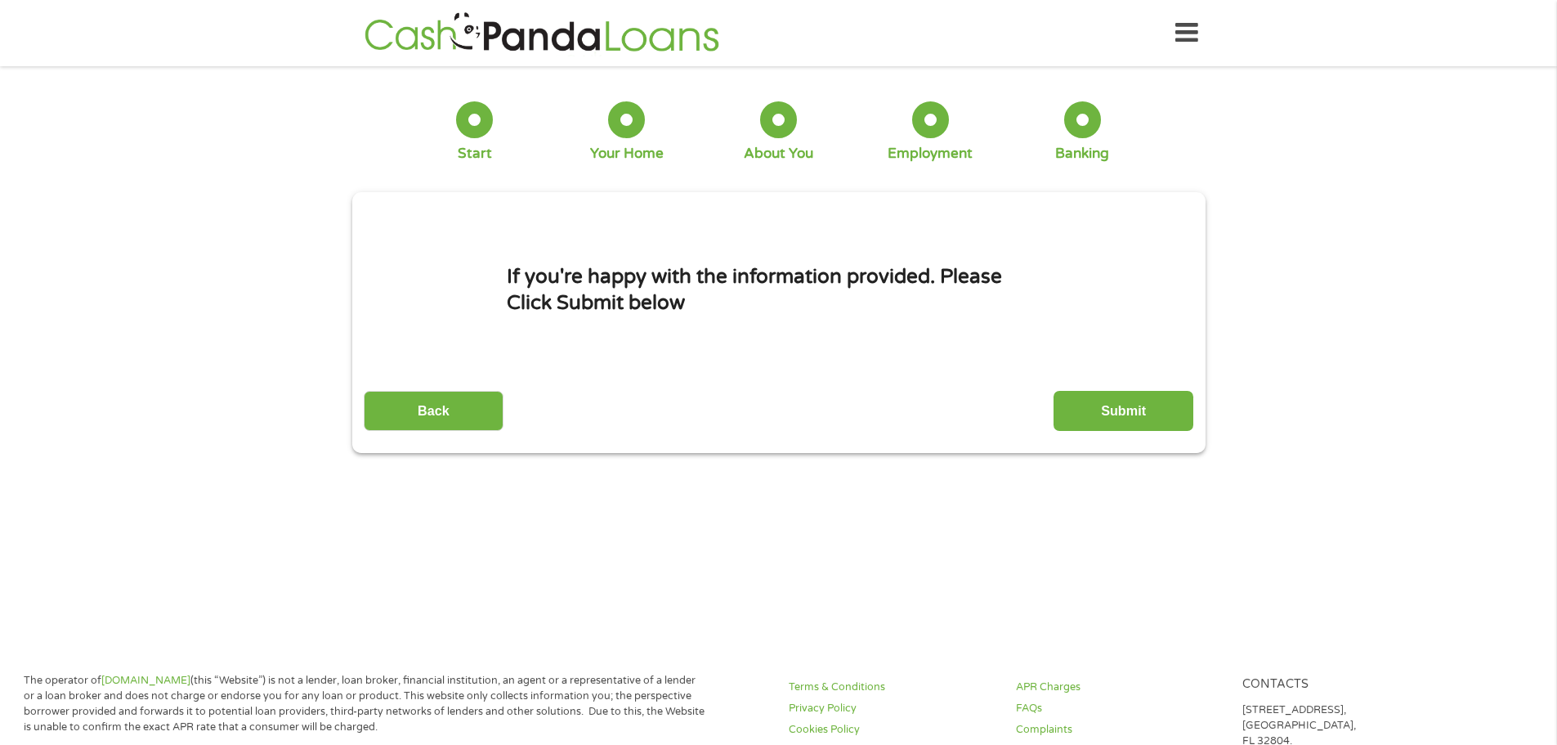
scroll to position [7, 7]
click at [1132, 408] on input "Submit" at bounding box center [1124, 411] width 140 height 40
